Goal: Information Seeking & Learning: Learn about a topic

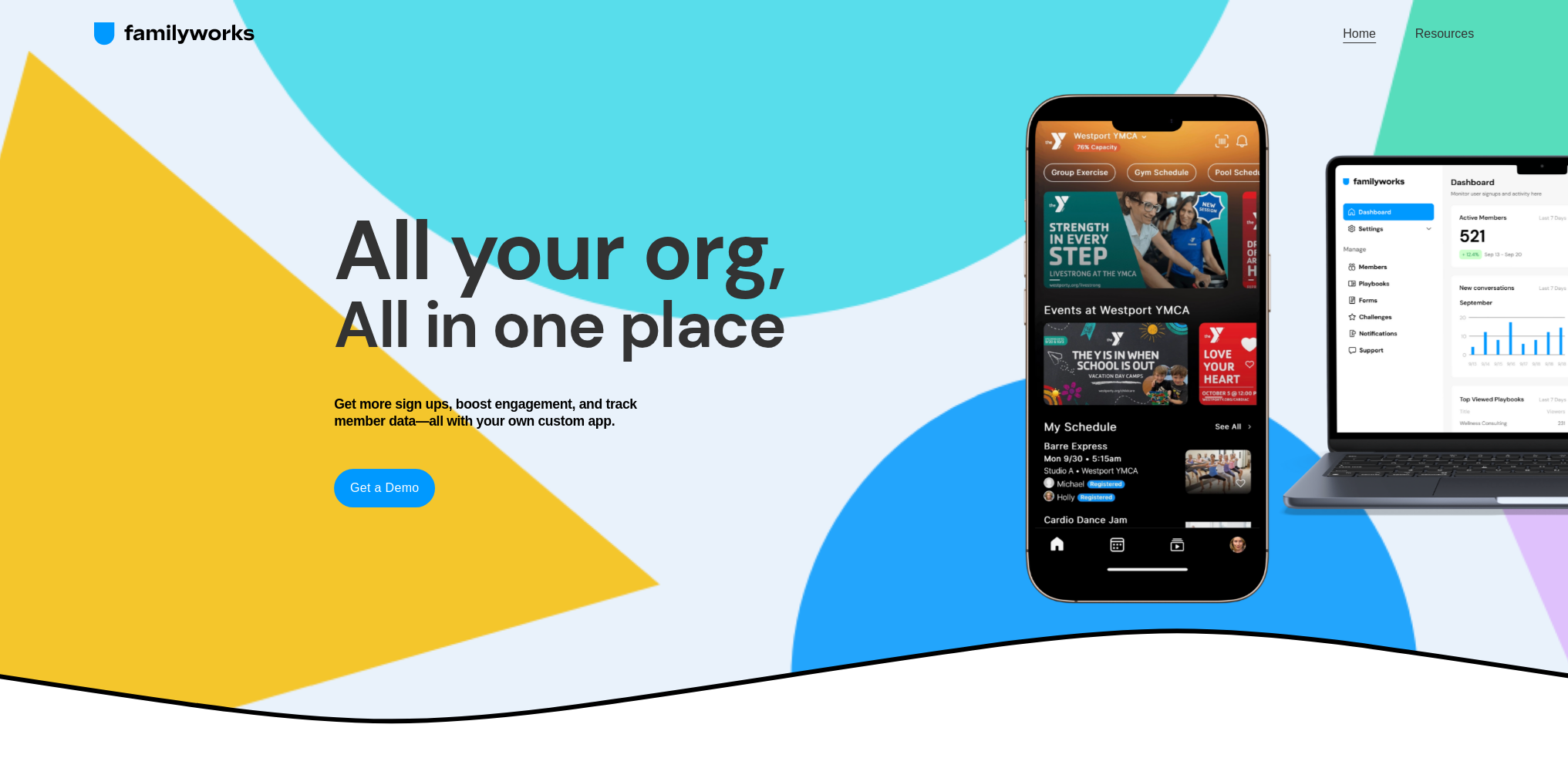
click at [398, 487] on link "Get a Demo" at bounding box center [384, 488] width 101 height 39
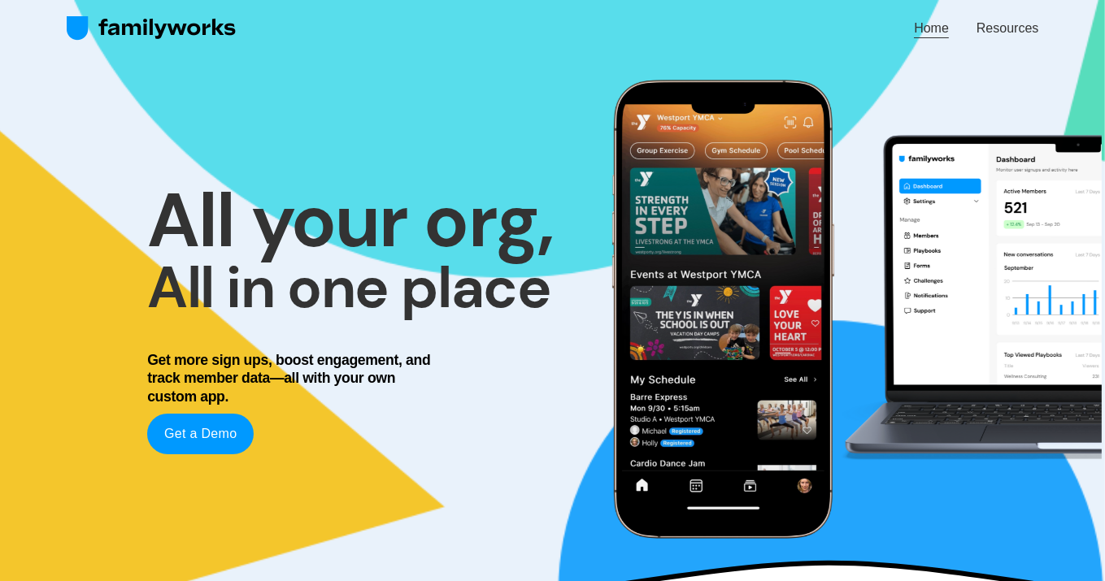
click at [990, 29] on link "Resources" at bounding box center [1007, 28] width 62 height 22
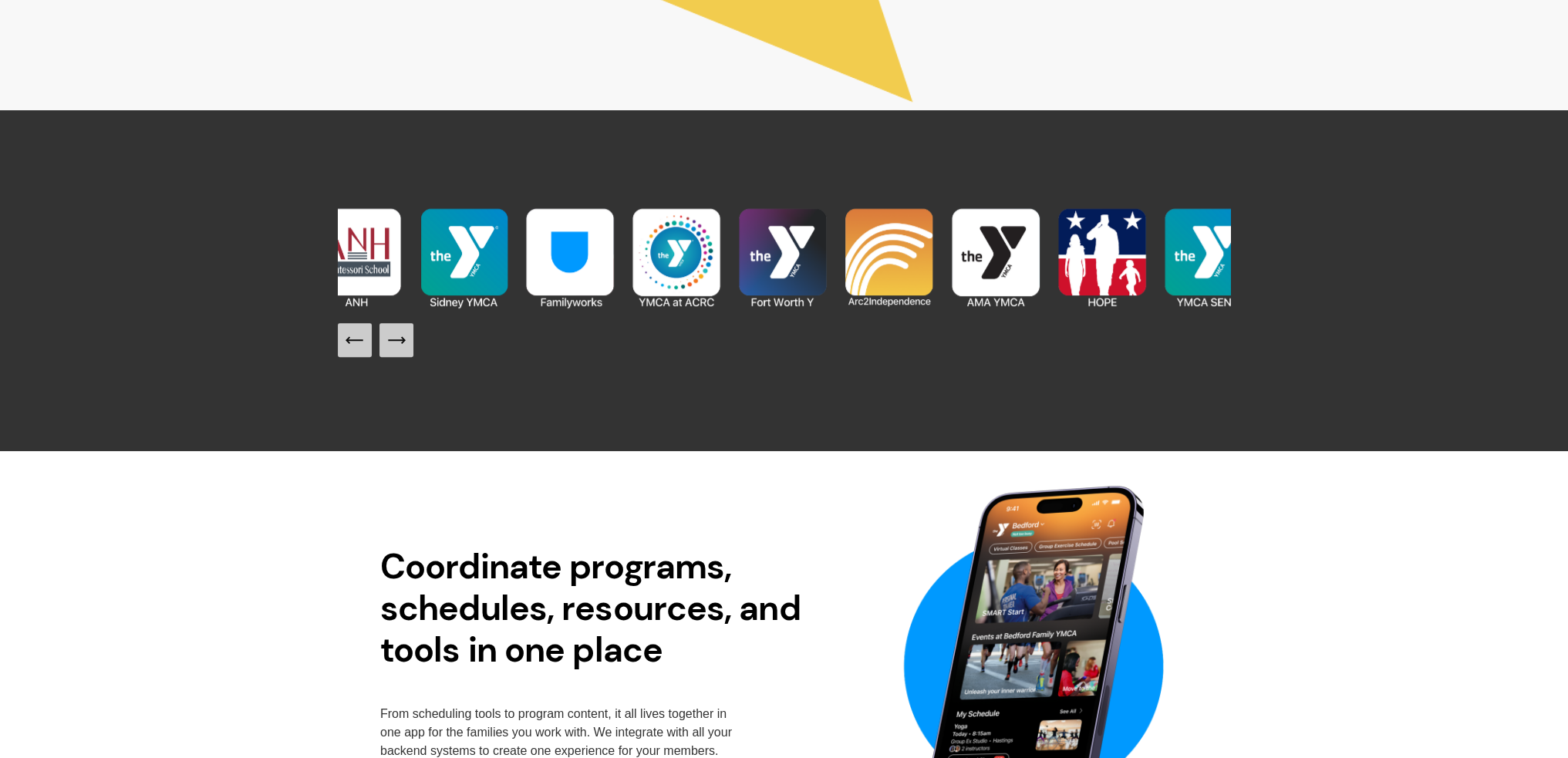
scroll to position [1724, 0]
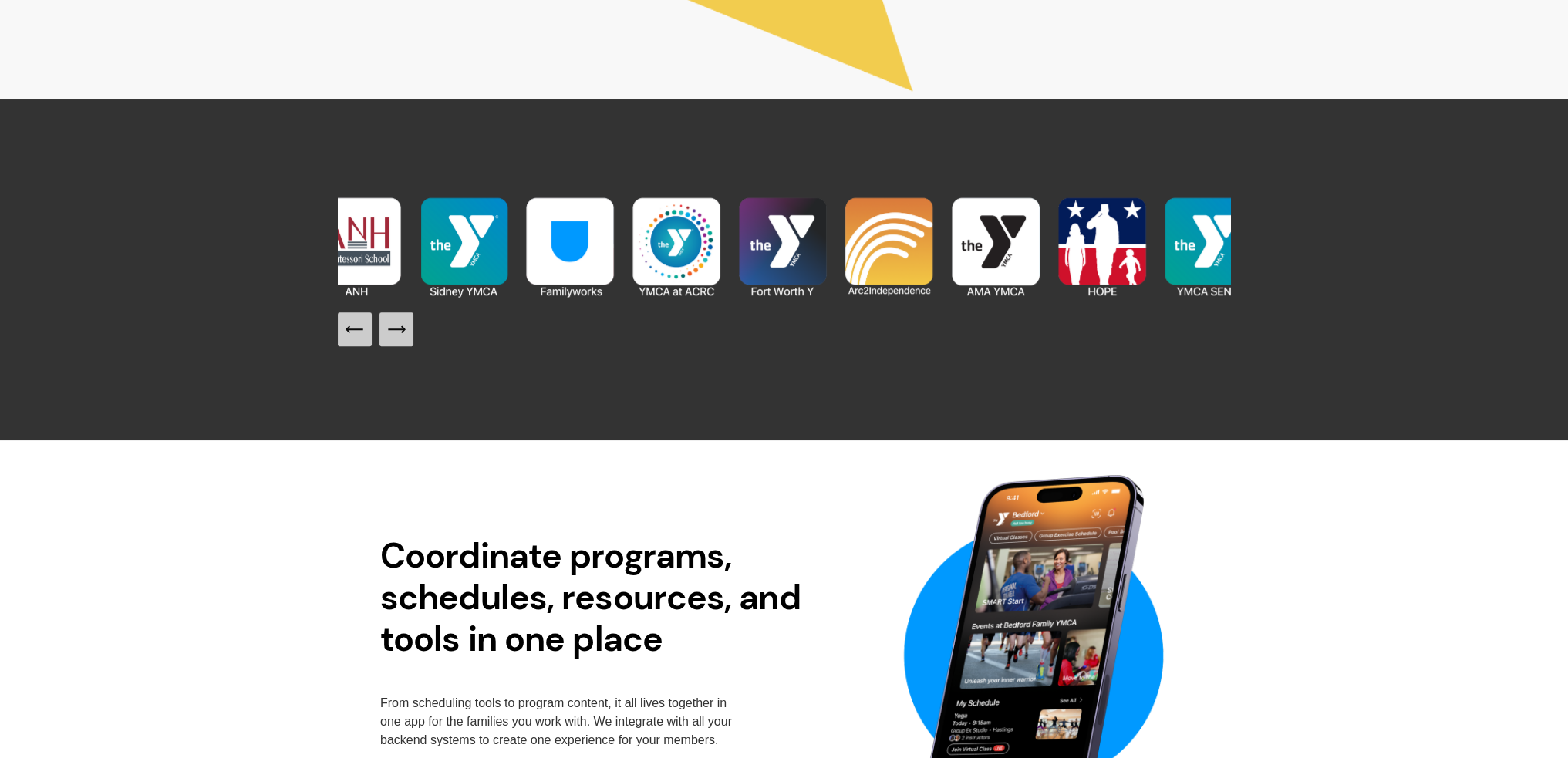
click at [1023, 262] on img at bounding box center [996, 247] width 106 height 106
click at [389, 328] on icon "Next Slide" at bounding box center [397, 329] width 22 height 22
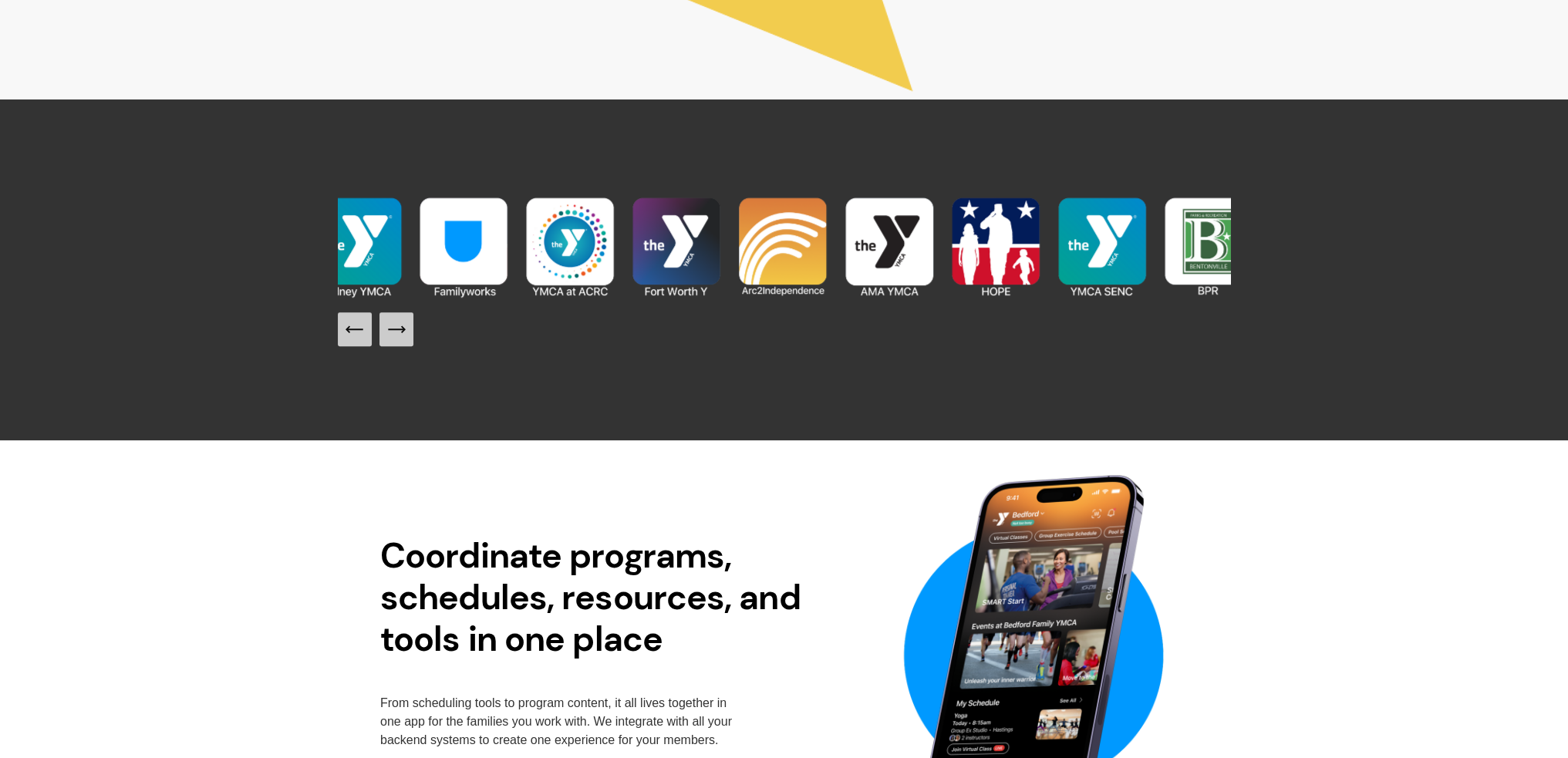
click at [390, 328] on icon "Next Slide" at bounding box center [397, 329] width 22 height 22
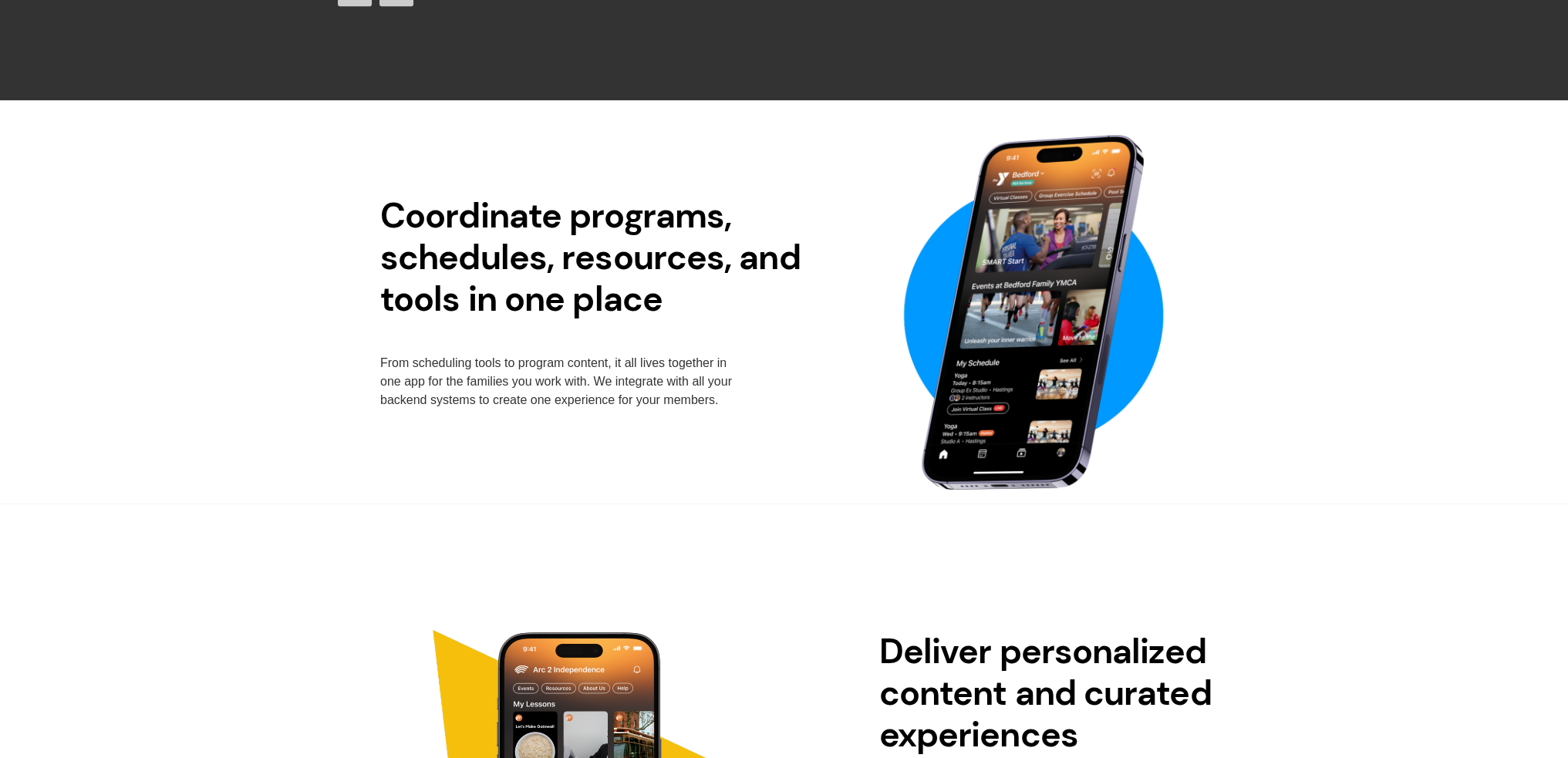
scroll to position [0, 0]
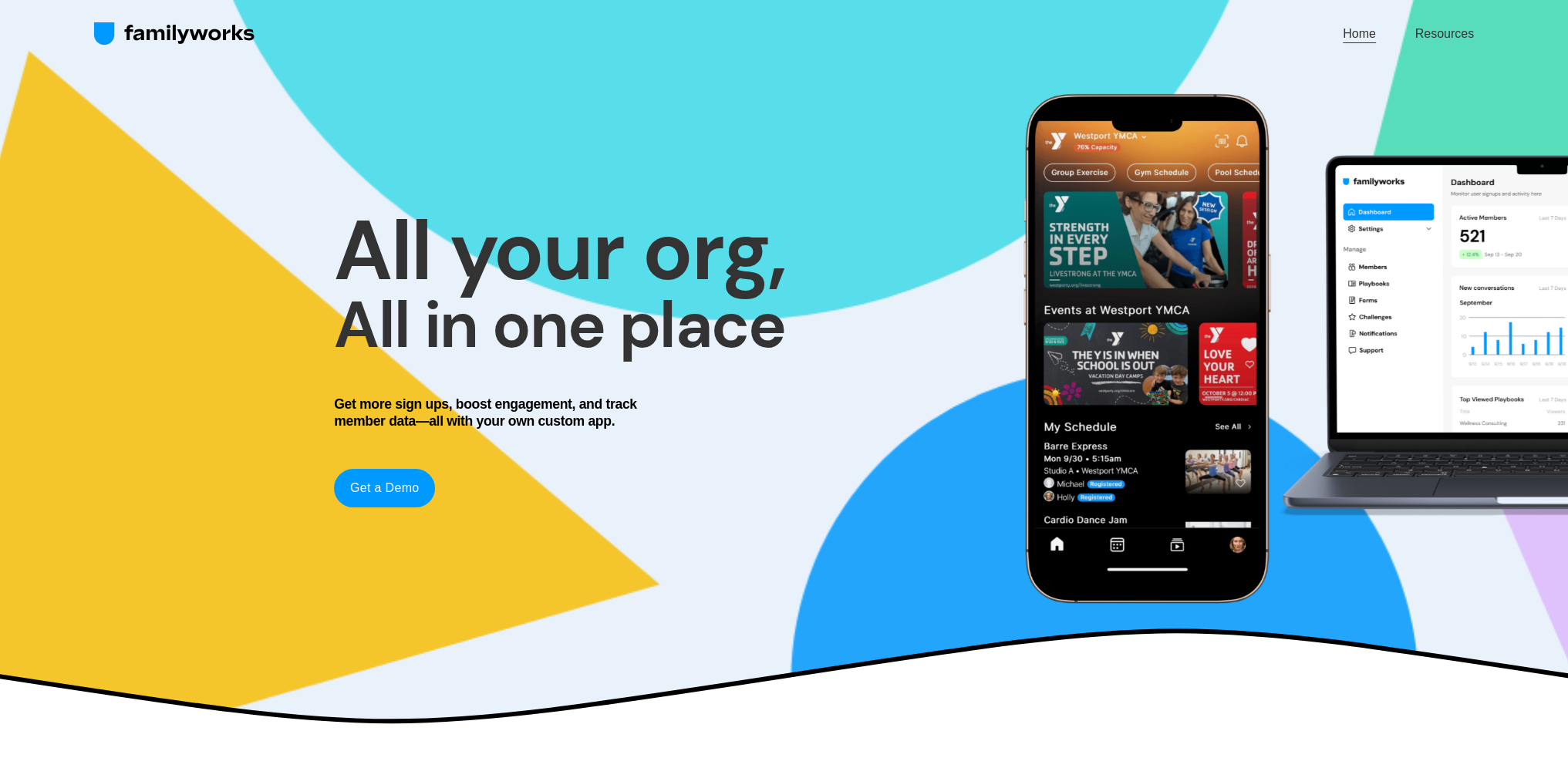
click at [1062, 320] on div at bounding box center [1289, 348] width 557 height 557
click at [393, 481] on link "Get a Demo" at bounding box center [384, 488] width 101 height 39
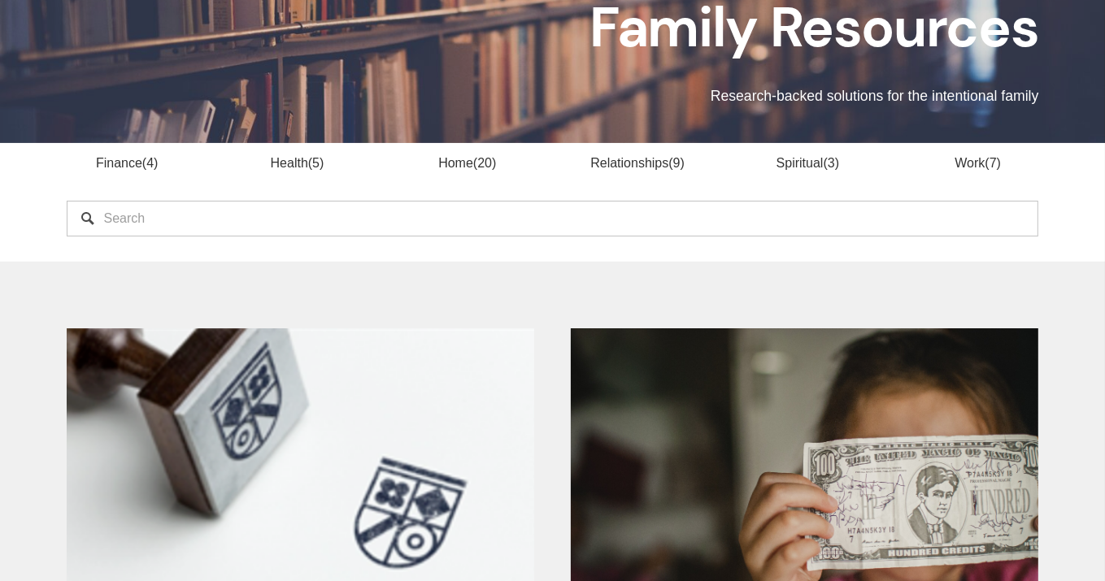
scroll to position [81, 0]
